Goal: Check status

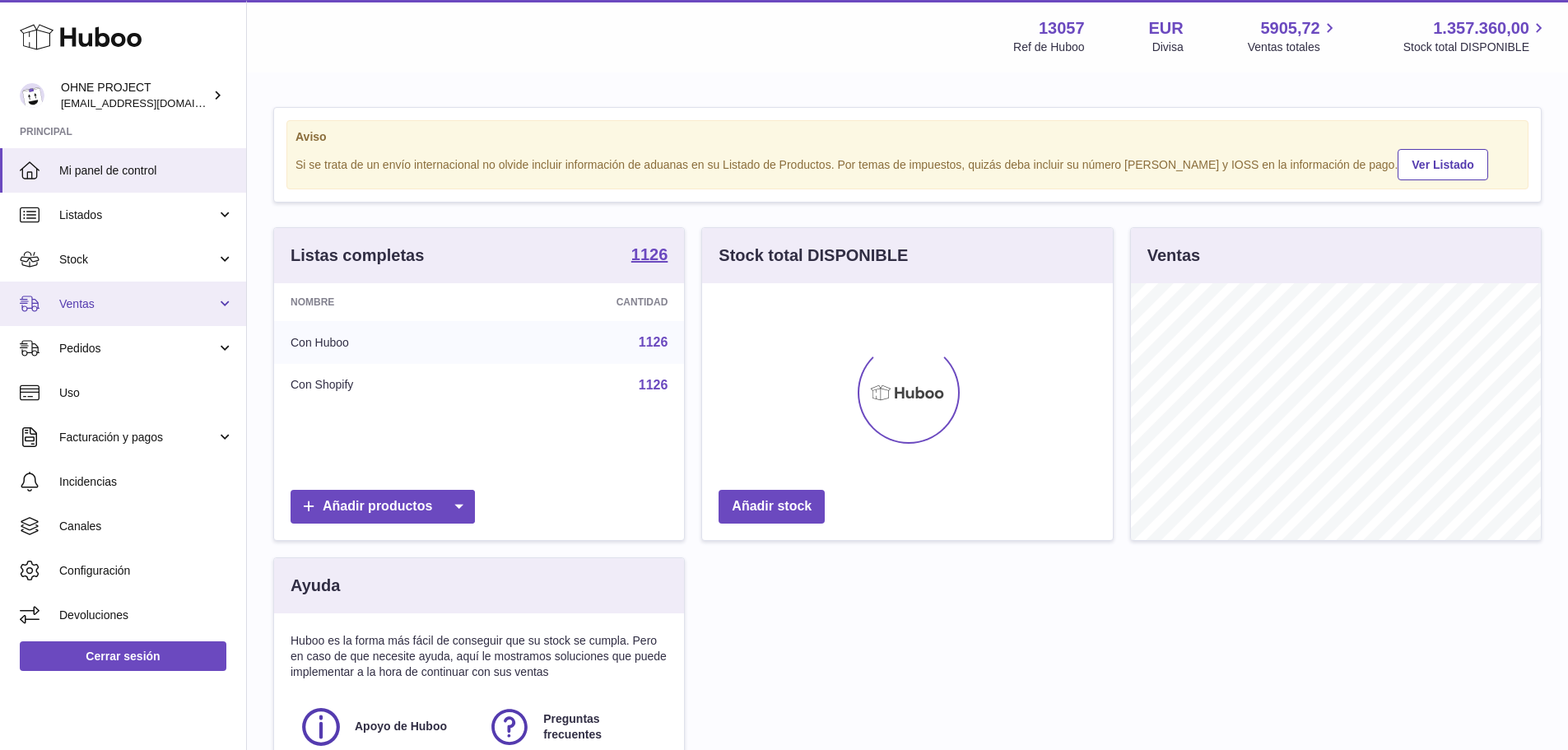
scroll to position [257, 411]
click at [144, 311] on span "Ventas" at bounding box center [138, 304] width 157 height 16
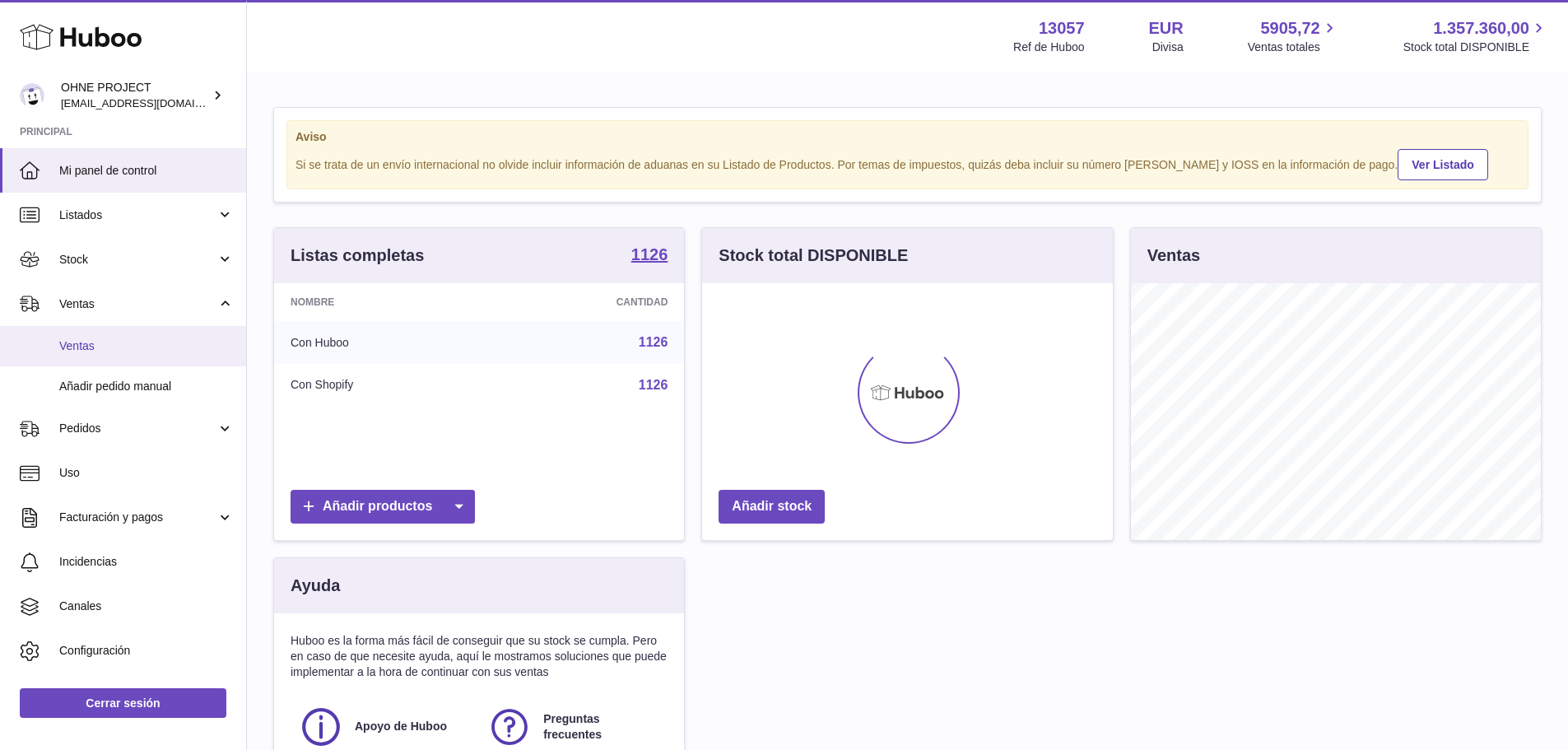
click at [141, 354] on link "Ventas" at bounding box center [123, 346] width 246 height 40
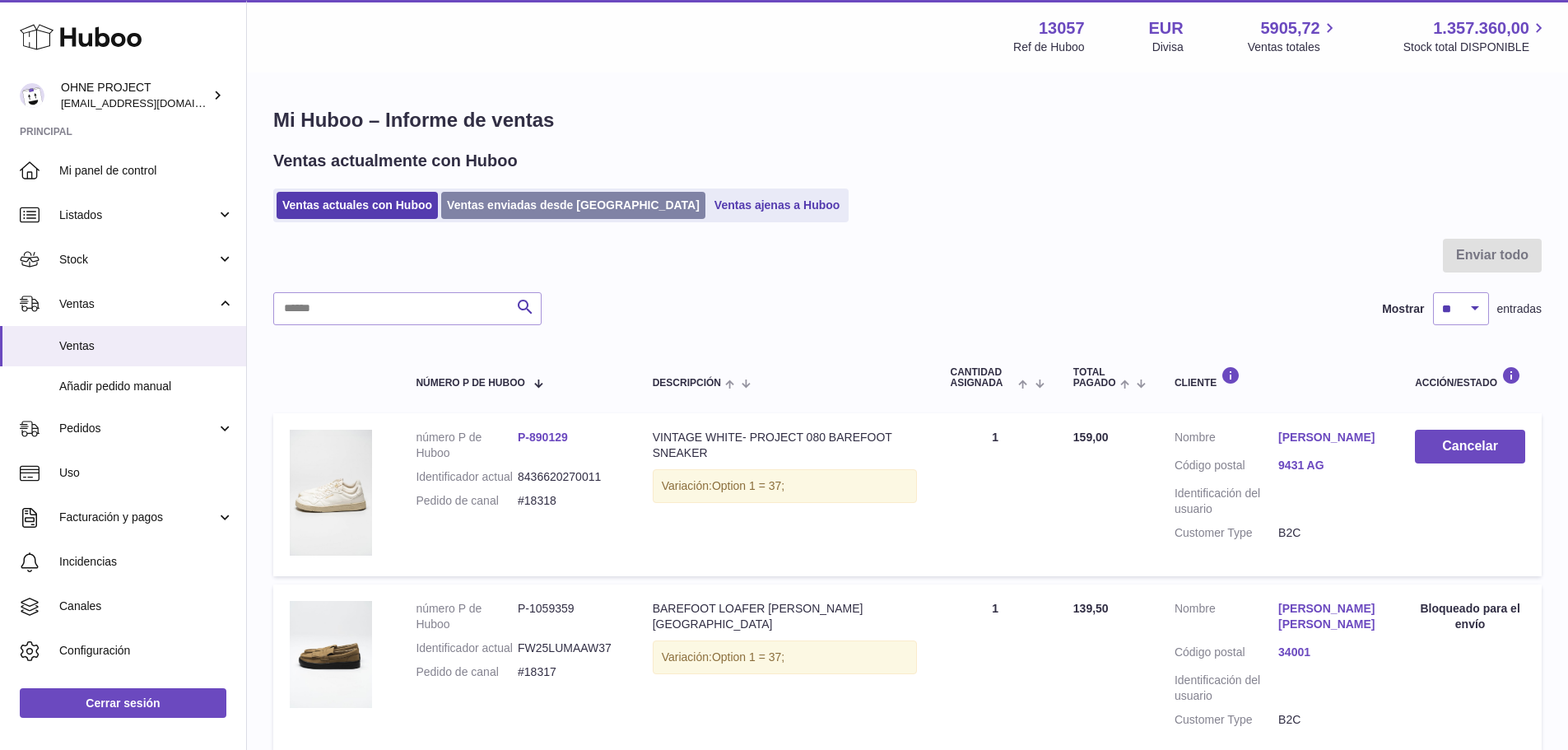
click at [517, 213] on link "Ventas enviadas desde [GEOGRAPHIC_DATA]" at bounding box center [573, 205] width 265 height 27
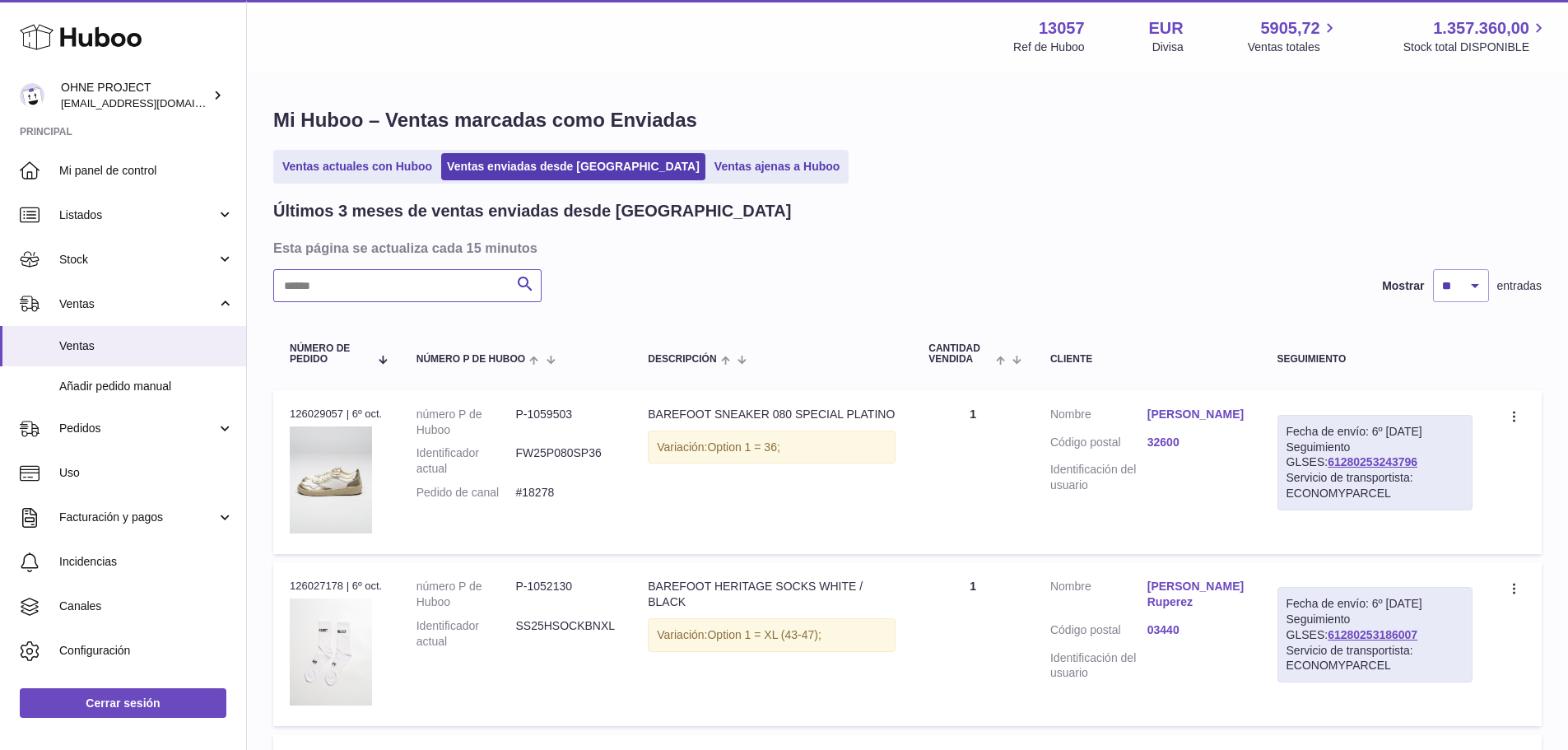
click at [440, 287] on input "text" at bounding box center [408, 285] width 269 height 33
paste input "*****"
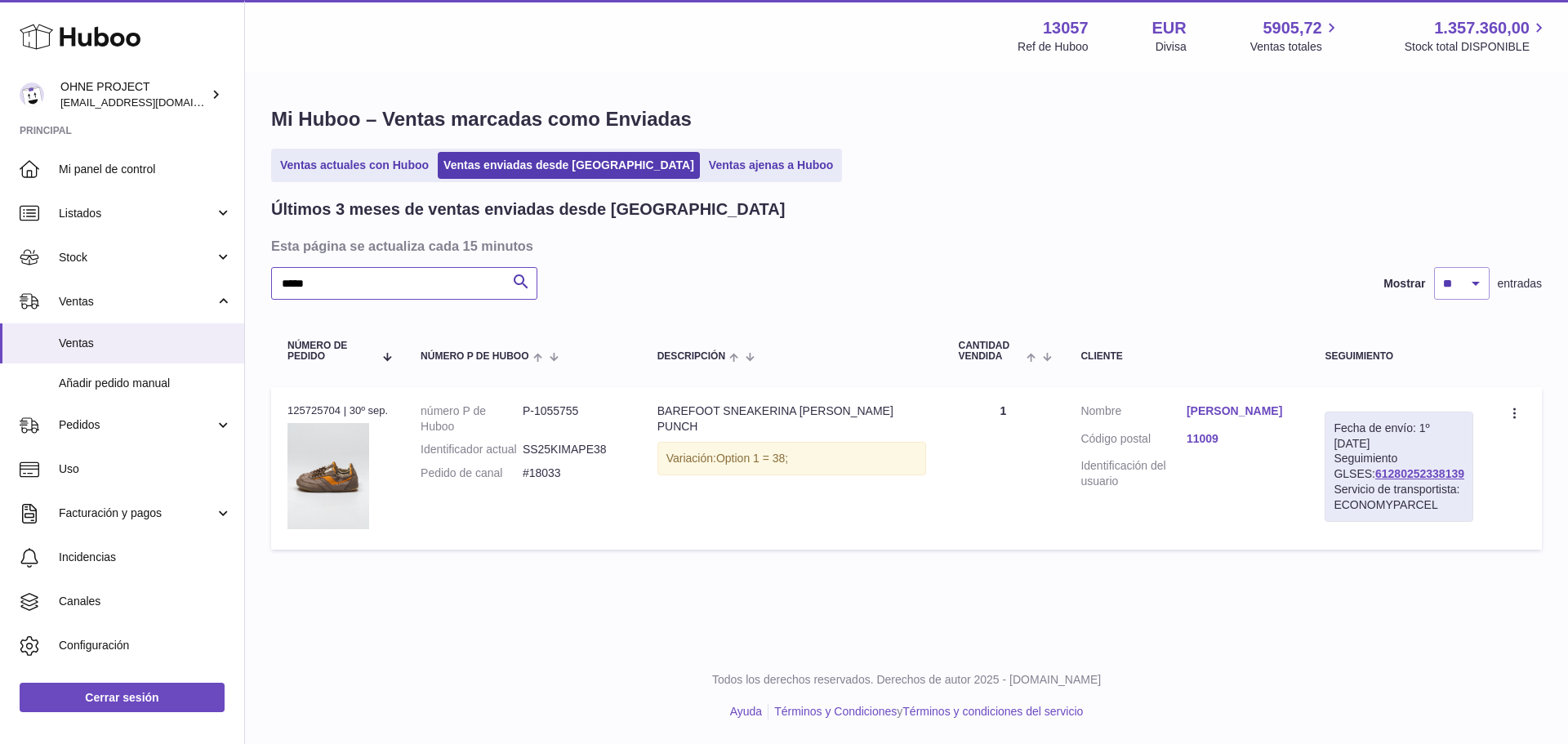
type input "*****"
drag, startPoint x: 1437, startPoint y: 474, endPoint x: 1346, endPoint y: 478, distance: 91.1
click at [1346, 478] on div "Fecha de envío: 1º oct. 2025 Seguimiento GLSES: 61280252338139 Servicio de tran…" at bounding box center [1399, 467] width 149 height 110
click at [1454, 493] on div "Servicio de transportista: ECONOMYPARCEL" at bounding box center [1399, 497] width 130 height 31
click at [1397, 475] on link "61280252338139" at bounding box center [1419, 474] width 89 height 13
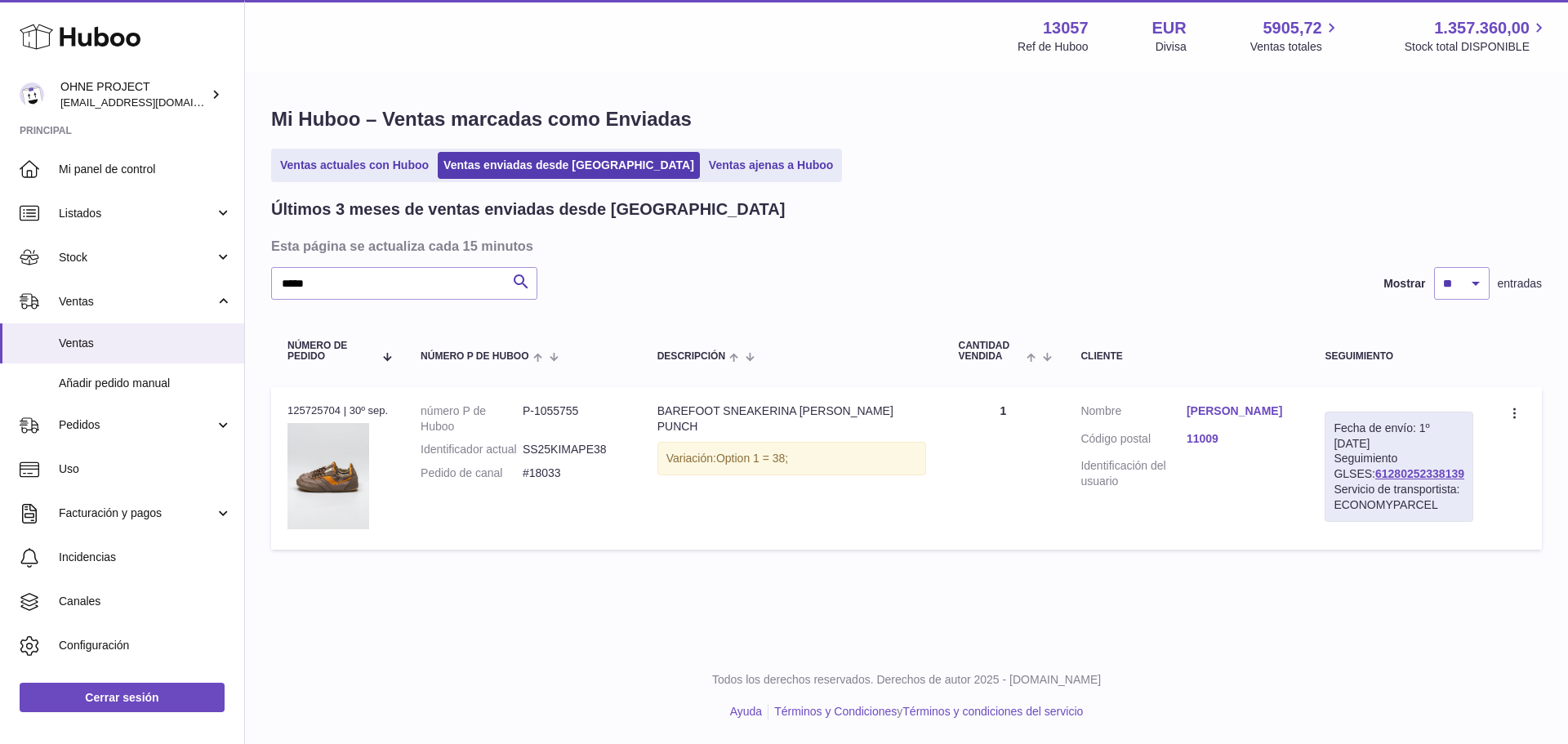
drag, startPoint x: 1439, startPoint y: 472, endPoint x: 1326, endPoint y: 473, distance: 113.0
click at [1326, 473] on td "Fecha de envío: 1º oct. 2025 Seguimiento GLSES: 61280252338139 Servicio de tran…" at bounding box center [1399, 468] width 181 height 163
copy link "61280252338139"
